Goal: Navigation & Orientation: Find specific page/section

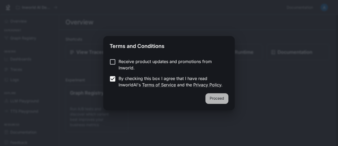
click at [222, 97] on button "Proceed" at bounding box center [217, 98] width 23 height 11
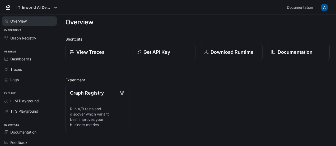
click at [24, 19] on span "Overview" at bounding box center [18, 21] width 16 height 6
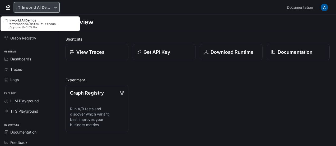
click at [32, 4] on button "Inworld AI Demos" at bounding box center [37, 7] width 46 height 11
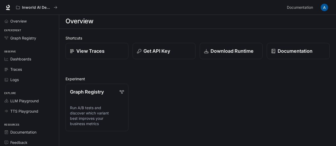
scroll to position [1, 0]
click at [41, 58] on div "Dashboards" at bounding box center [32, 59] width 44 height 6
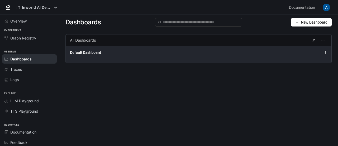
click at [83, 52] on span "Default Dashboard" at bounding box center [85, 52] width 31 height 5
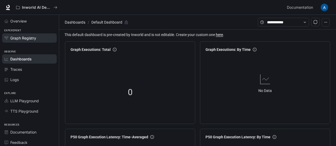
click at [25, 33] on link "Graph Registry" at bounding box center [29, 37] width 55 height 9
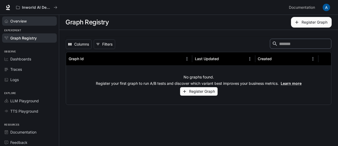
click at [33, 17] on link "Overview" at bounding box center [29, 20] width 55 height 9
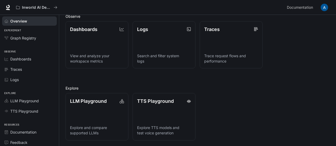
scroll to position [136, 0]
